Goal: Information Seeking & Learning: Learn about a topic

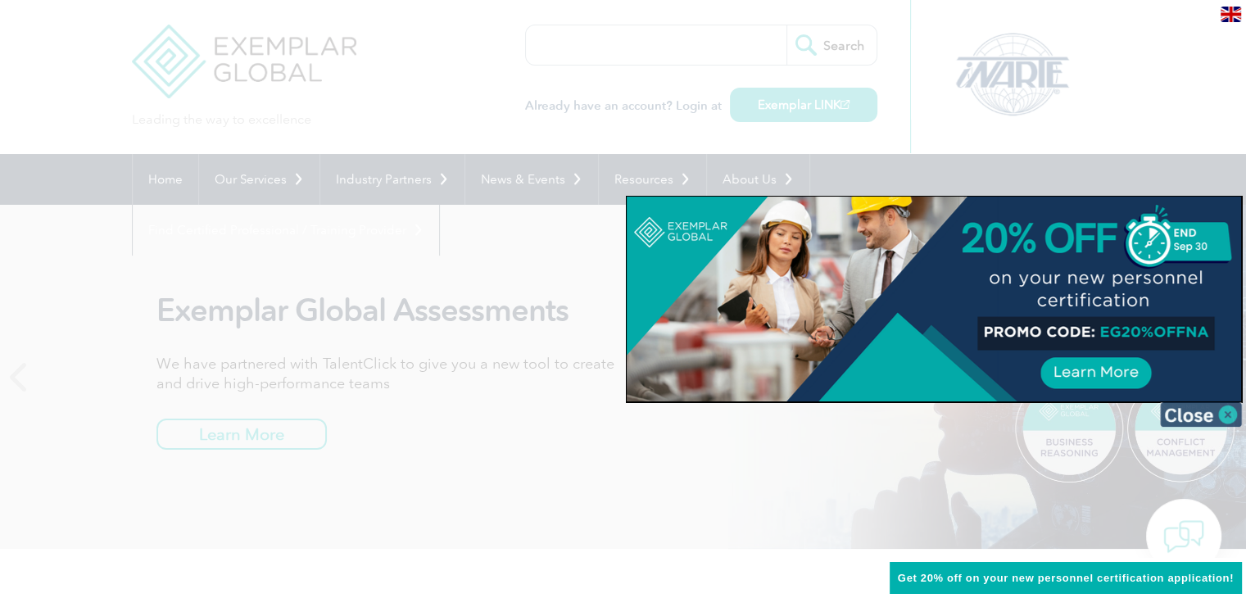
click at [1225, 414] on img at bounding box center [1201, 414] width 82 height 25
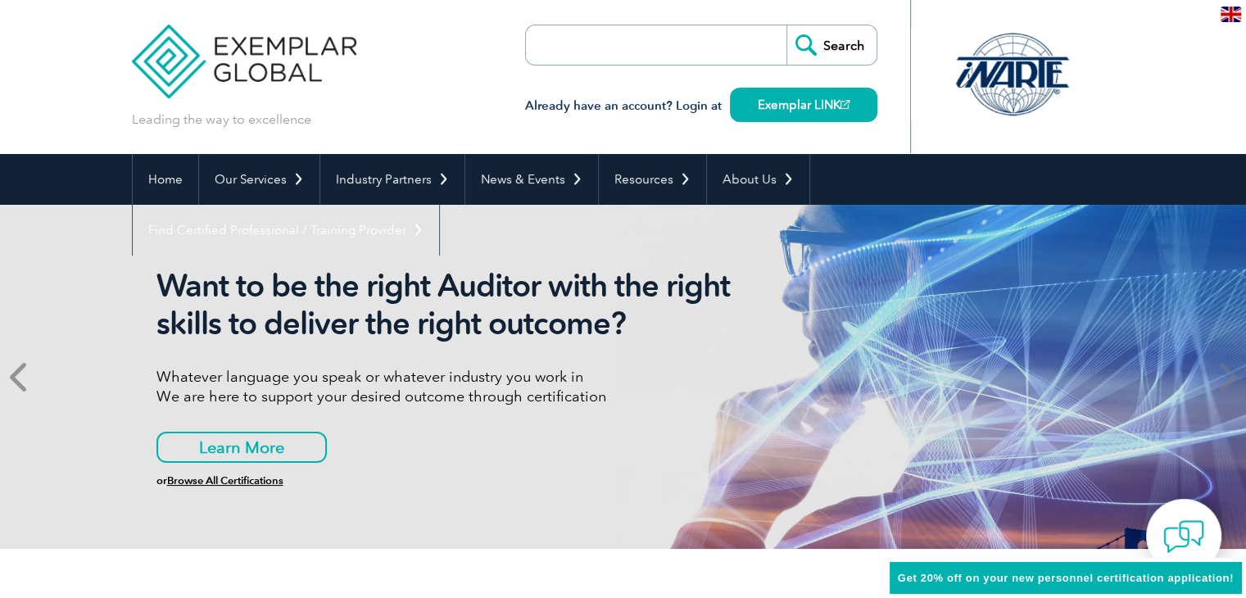
click at [21, 377] on icon at bounding box center [20, 377] width 20 height 0
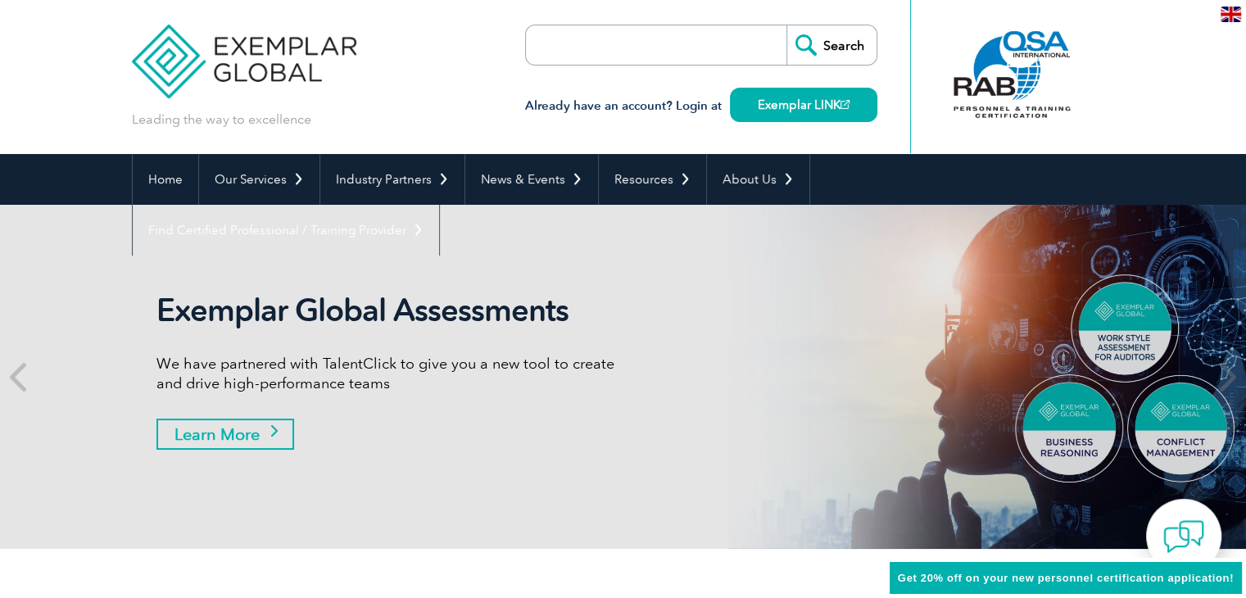
click at [229, 433] on link "Learn More" at bounding box center [225, 434] width 138 height 31
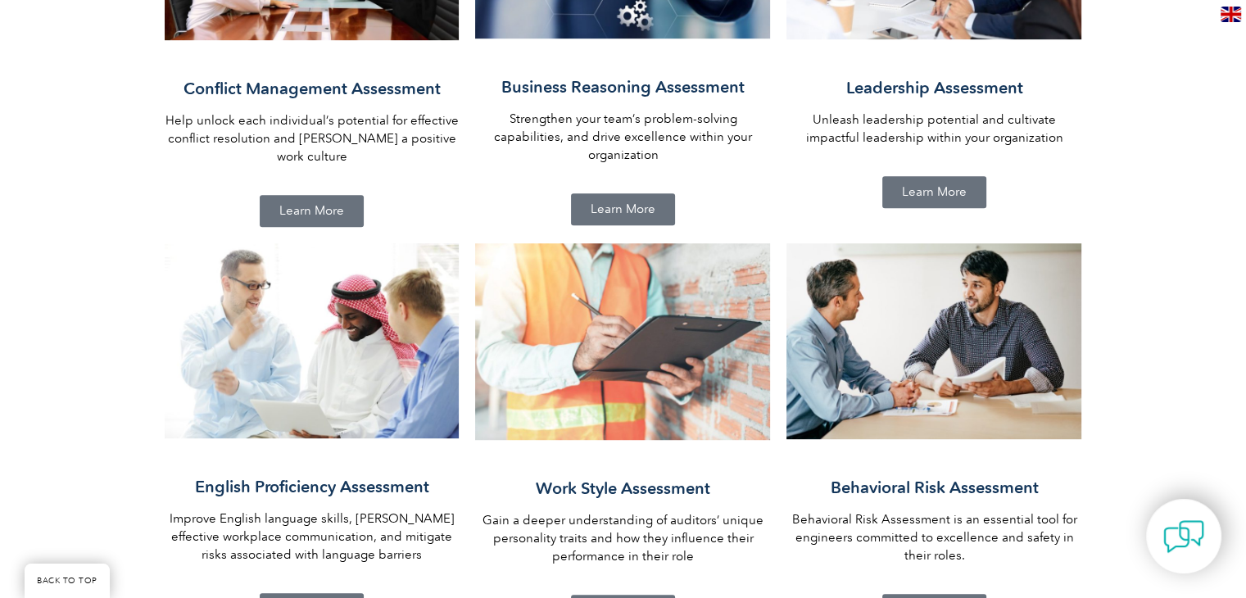
scroll to position [667, 0]
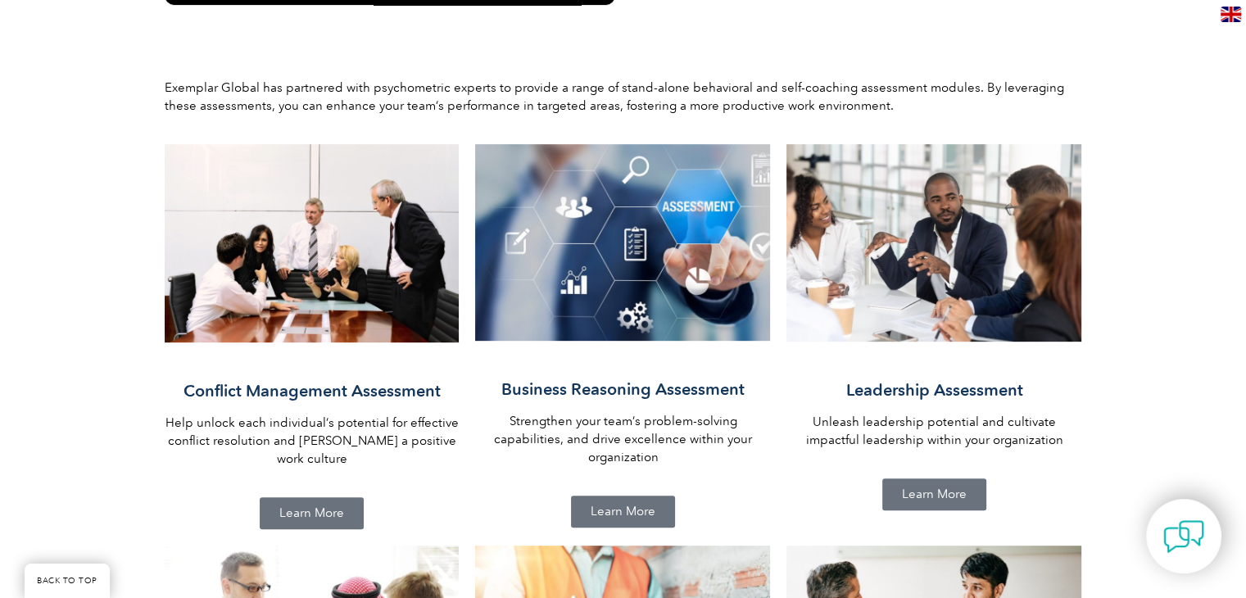
click at [957, 492] on span "Learn More" at bounding box center [934, 494] width 65 height 12
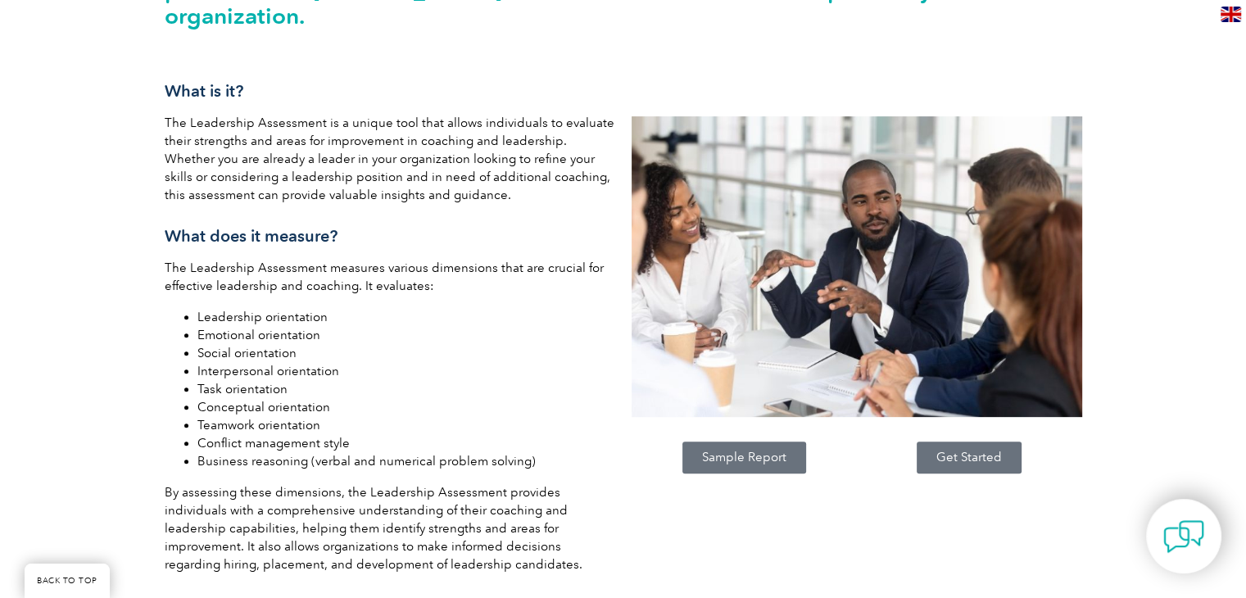
scroll to position [502, 0]
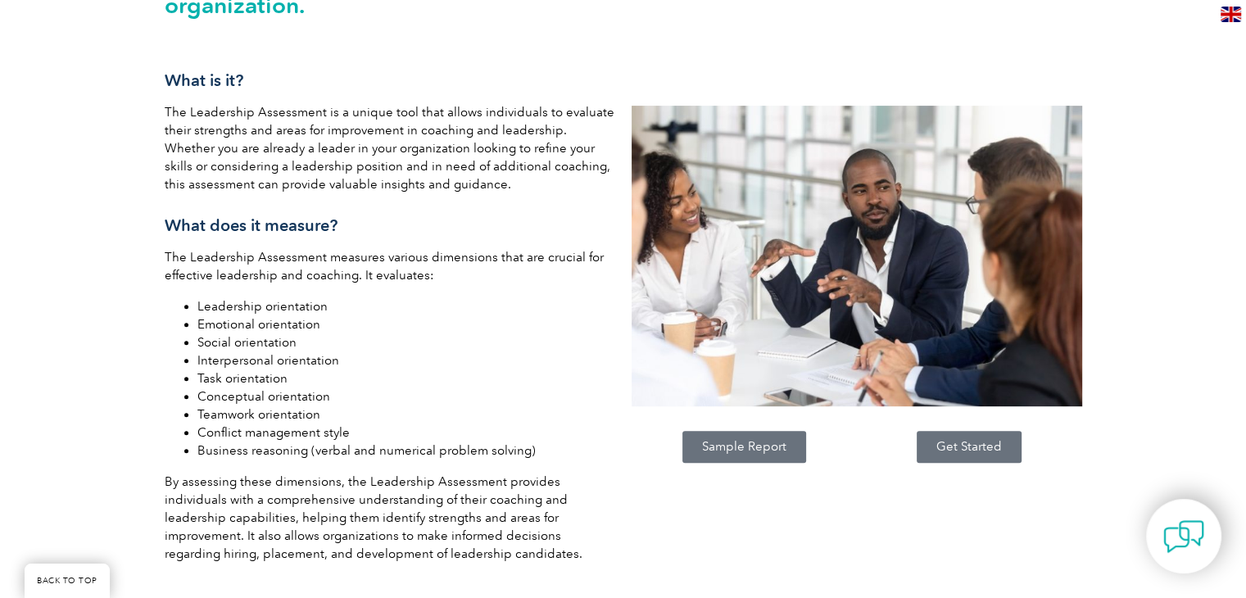
click at [753, 441] on span "Sample Report" at bounding box center [744, 447] width 84 height 12
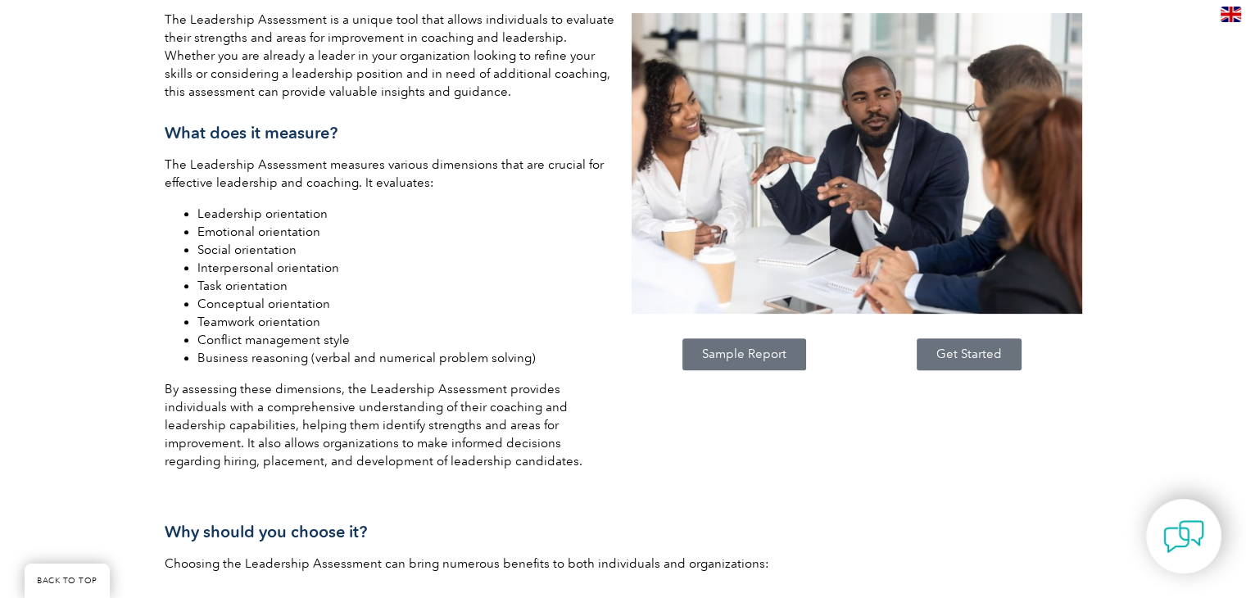
scroll to position [835, 0]
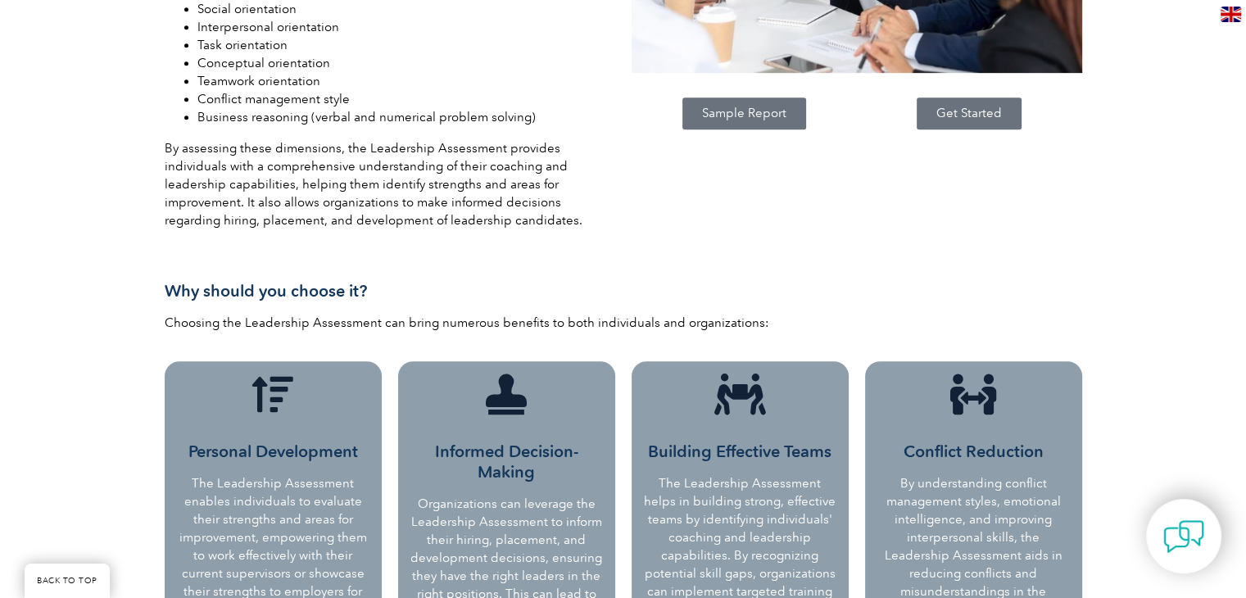
drag, startPoint x: 1231, startPoint y: 156, endPoint x: 1228, endPoint y: 167, distance: 11.1
click at [1228, 167] on div "Choose the Exemplar Global Leadership Assessment to unlock your leadership pote…" at bounding box center [623, 469] width 1246 height 1885
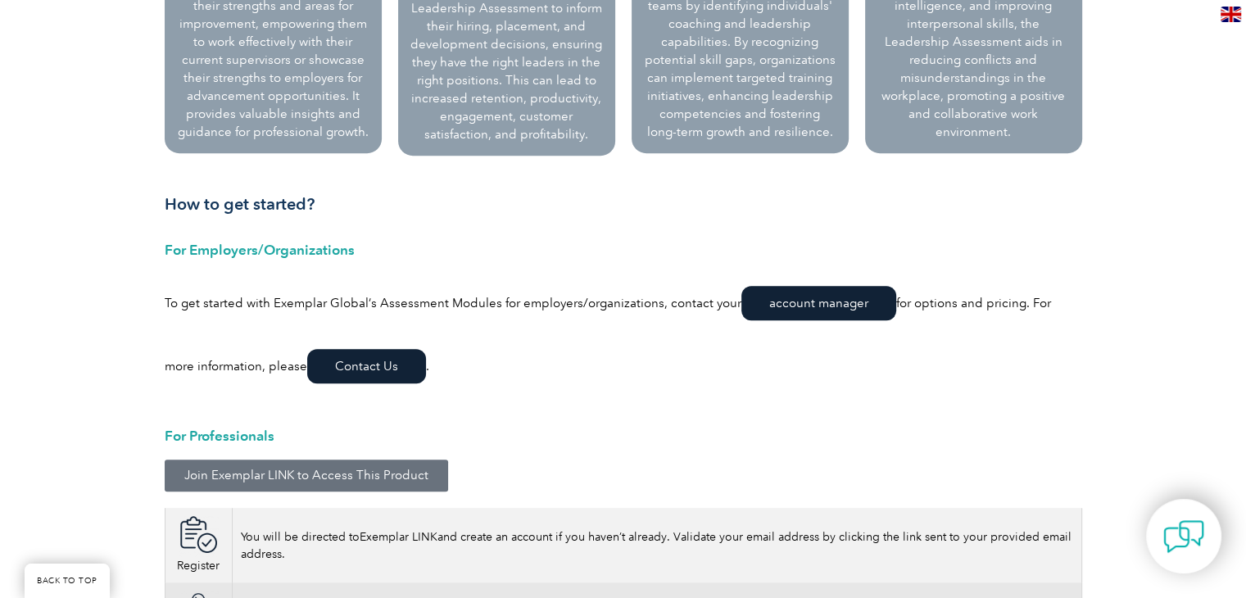
scroll to position [1553, 0]
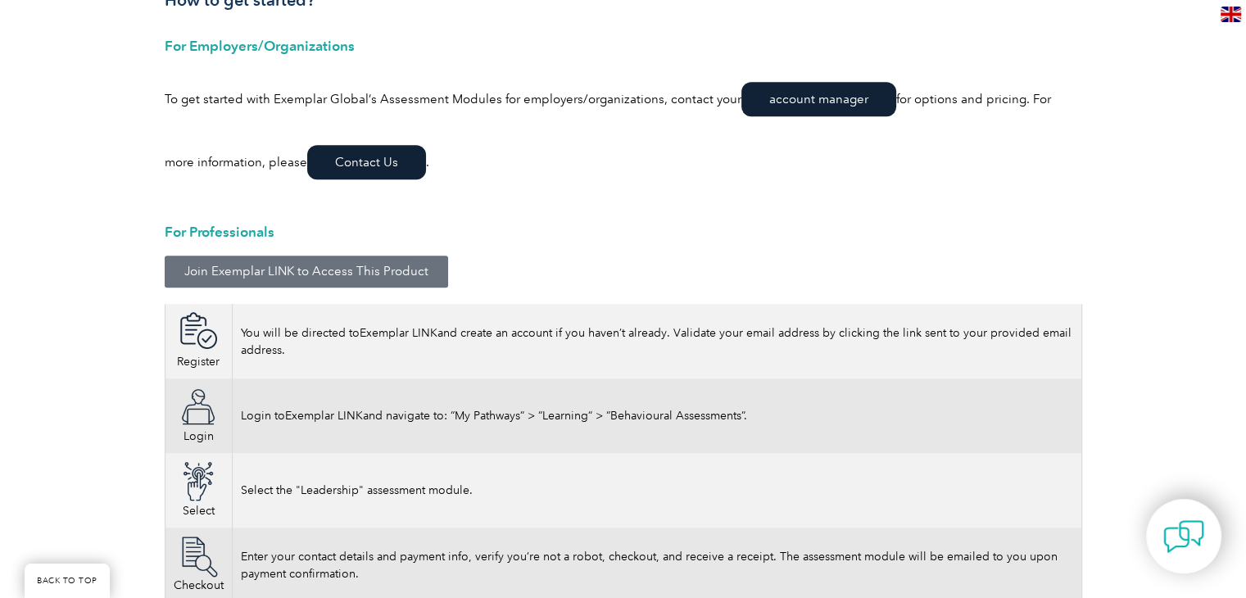
drag, startPoint x: 1196, startPoint y: 299, endPoint x: 1194, endPoint y: 309, distance: 10.0
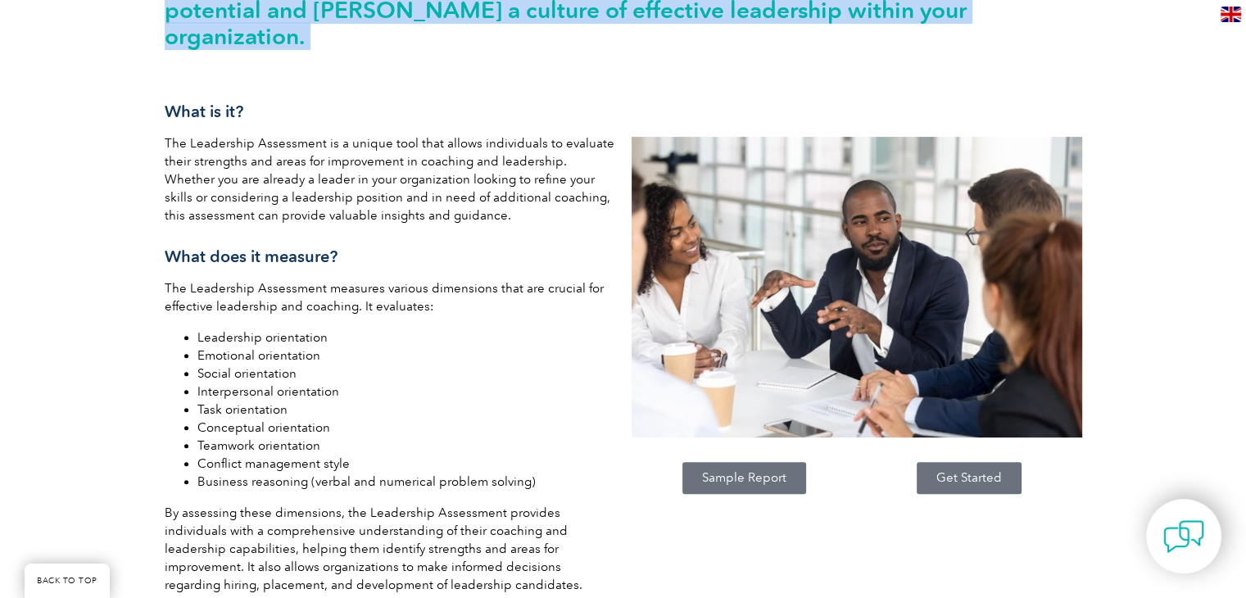
scroll to position [0, 0]
